Goal: Navigation & Orientation: Find specific page/section

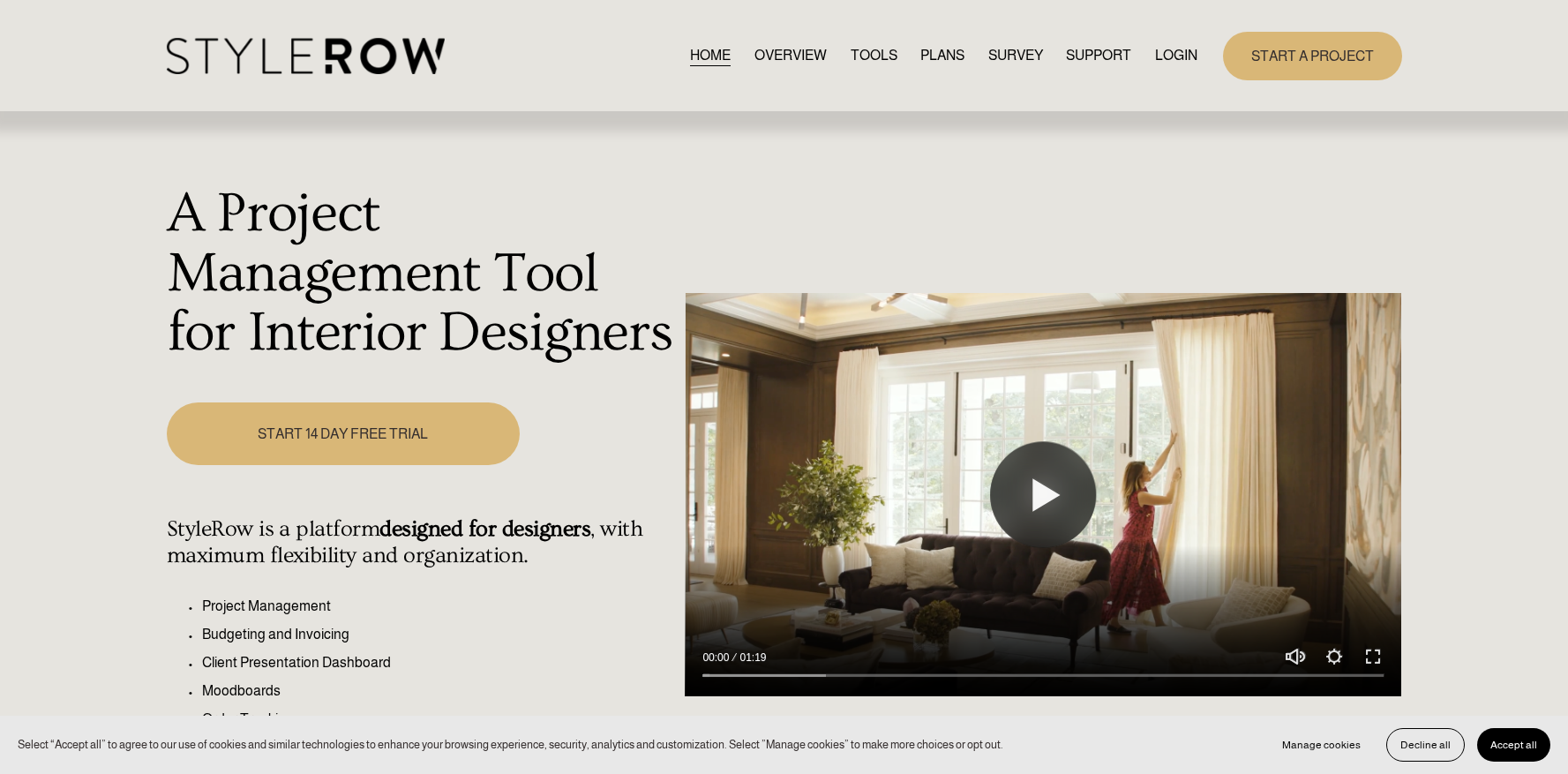
click at [1180, 59] on link "LOGIN" at bounding box center [1176, 55] width 43 height 24
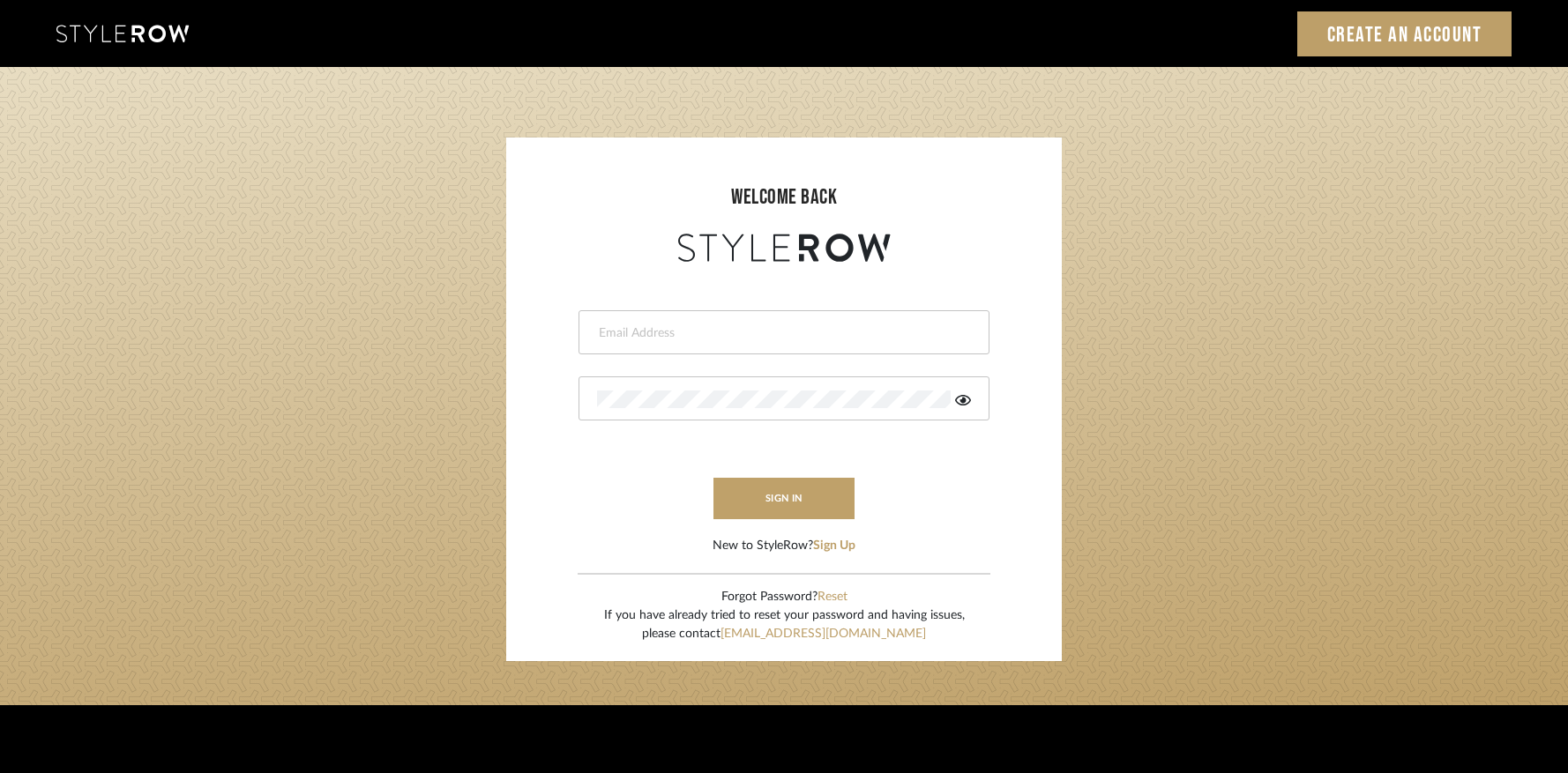
type input "[PERSON_NAME][EMAIL_ADDRESS][DOMAIN_NAME]"
click at [816, 496] on button "sign in" at bounding box center [784, 498] width 141 height 42
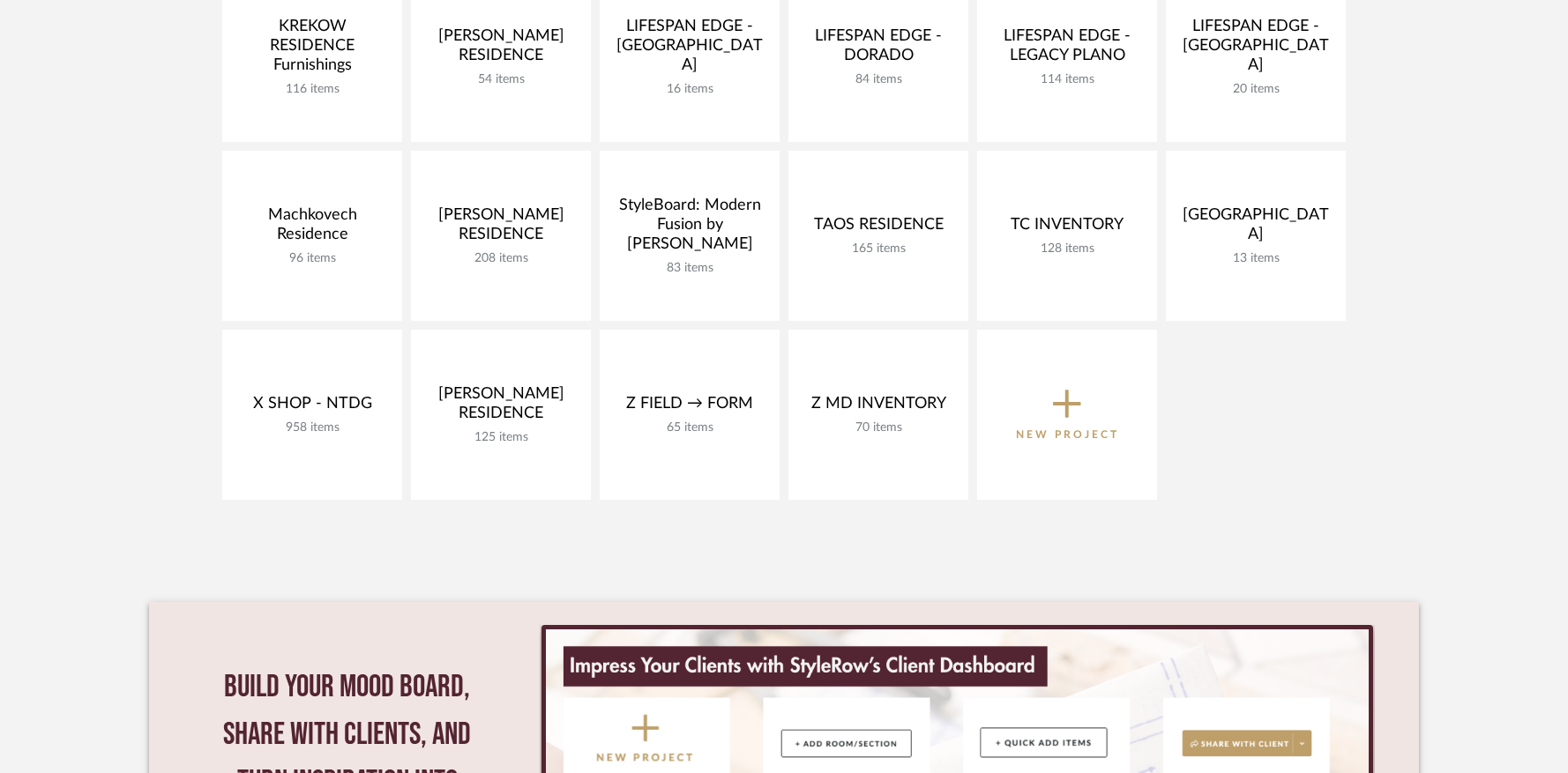
scroll to position [240, 0]
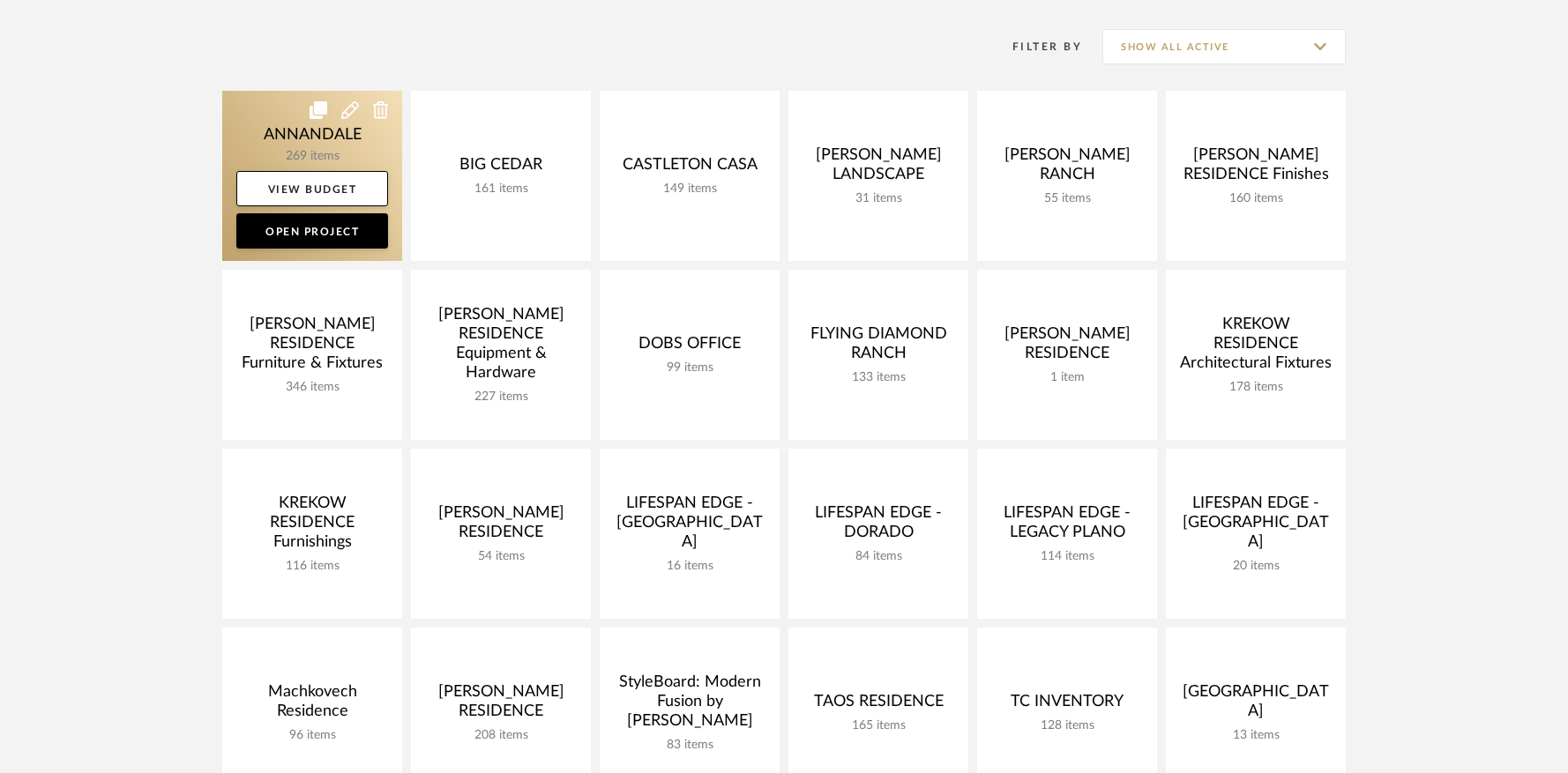
click at [262, 136] on link at bounding box center [312, 176] width 180 height 170
